Goal: Information Seeking & Learning: Compare options

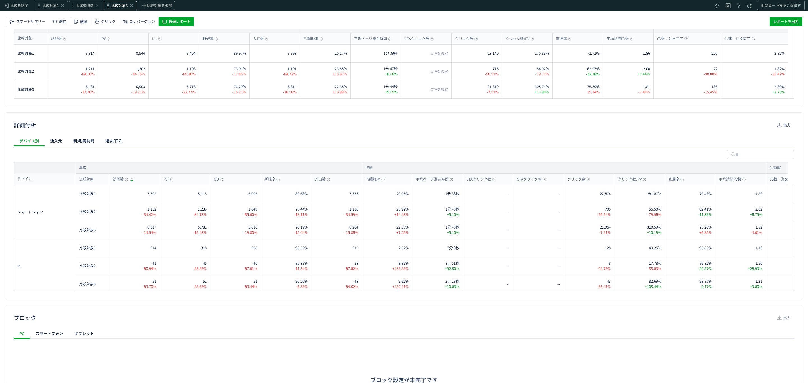
click at [121, 5] on span "比較対象3" at bounding box center [119, 5] width 17 height 5
click at [104, 110] on div "主要指標 出力 集客 訪問数 PV UU 新規率 入口数 行動 FV離脱率 平均ページ滞在時間 CTAクリック数 クリック数 クリック数/PV 直帰率 平均訪…" at bounding box center [404, 206] width 808 height 354
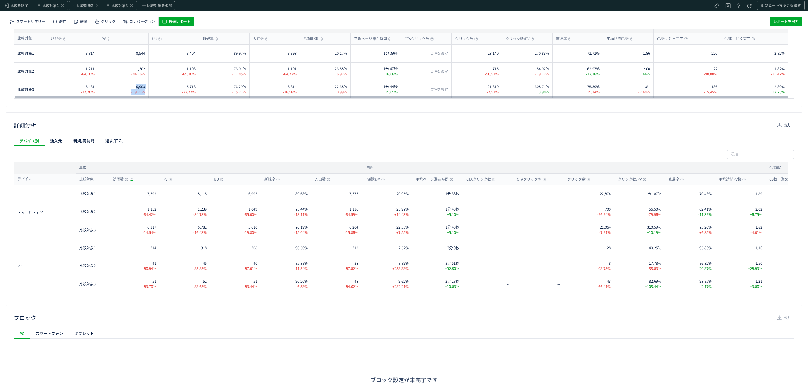
drag, startPoint x: 151, startPoint y: 89, endPoint x: 135, endPoint y: 87, distance: 15.2
click at [135, 87] on div "比較対象3 6,431 -17.70% 6,903 -19.21% 5,718 -22.77% 76.29% -15.21% 6,314 -18.98% 22…" at bounding box center [401, 89] width 774 height 18
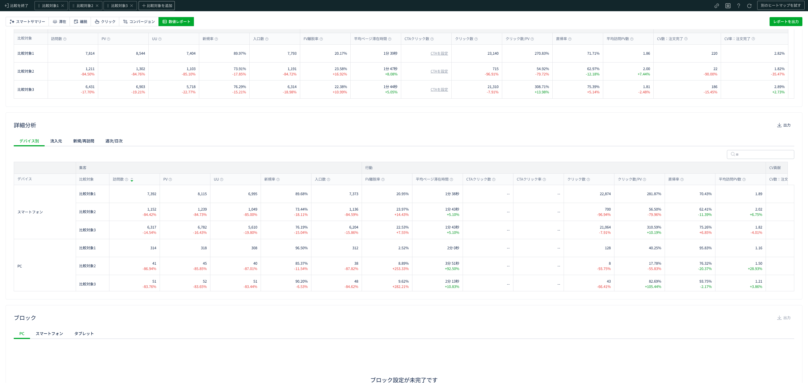
click at [159, 111] on div "主要指標 出力 集客 訪問数 PV UU 新規率 入口数 行動 FV離脱率 平均ページ滞在時間 CTAクリック数 クリック数 クリック数/PV 直帰率 平均訪…" at bounding box center [404, 206] width 808 height 354
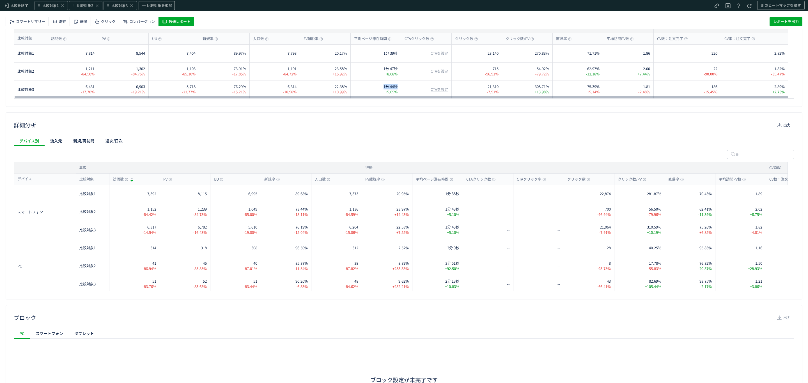
drag, startPoint x: 379, startPoint y: 87, endPoint x: 399, endPoint y: 87, distance: 20.2
click at [399, 87] on div "1分 44秒 +5.05%" at bounding box center [375, 89] width 50 height 18
copy span "1分 44秒"
drag, startPoint x: 381, startPoint y: 70, endPoint x: 397, endPoint y: 69, distance: 16.0
click at [397, 69] on div "1分 47秒 +8.08%" at bounding box center [375, 72] width 50 height 18
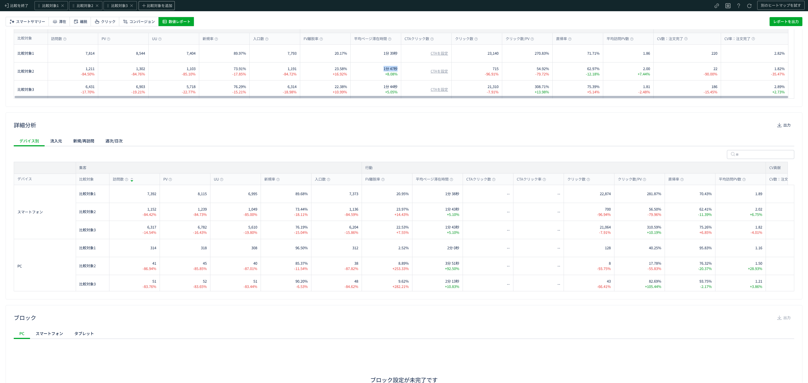
copy span "1分 47秒"
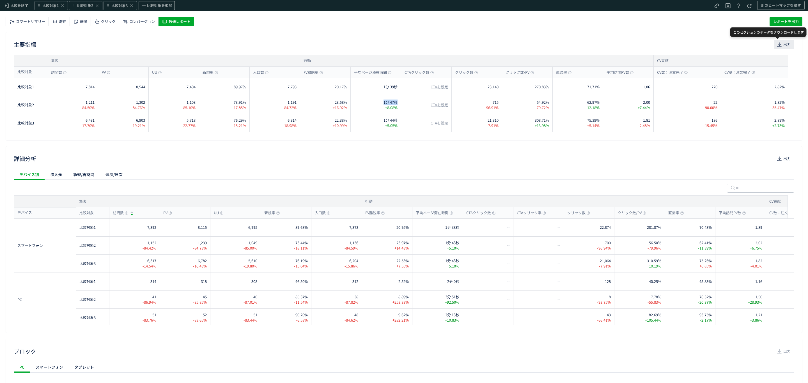
click at [783, 44] on span "出力" at bounding box center [786, 44] width 7 height 9
click at [162, 162] on div "詳細分析 出力" at bounding box center [404, 158] width 780 height 9
click at [15, 7] on span "比較を終了" at bounding box center [19, 5] width 18 height 5
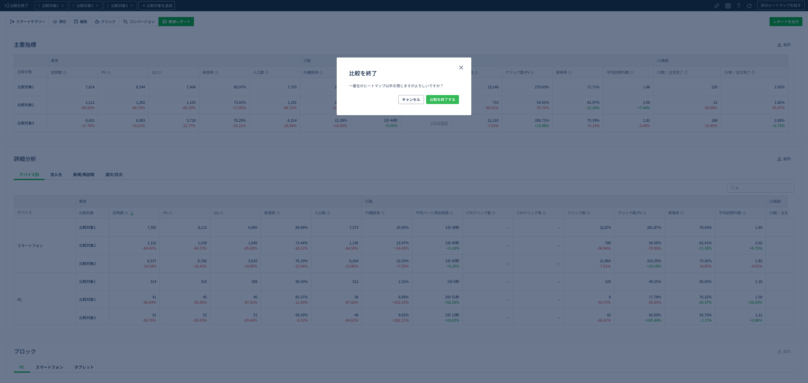
click at [434, 102] on span "比較を終了する" at bounding box center [443, 99] width 26 height 9
